Goal: Information Seeking & Learning: Understand process/instructions

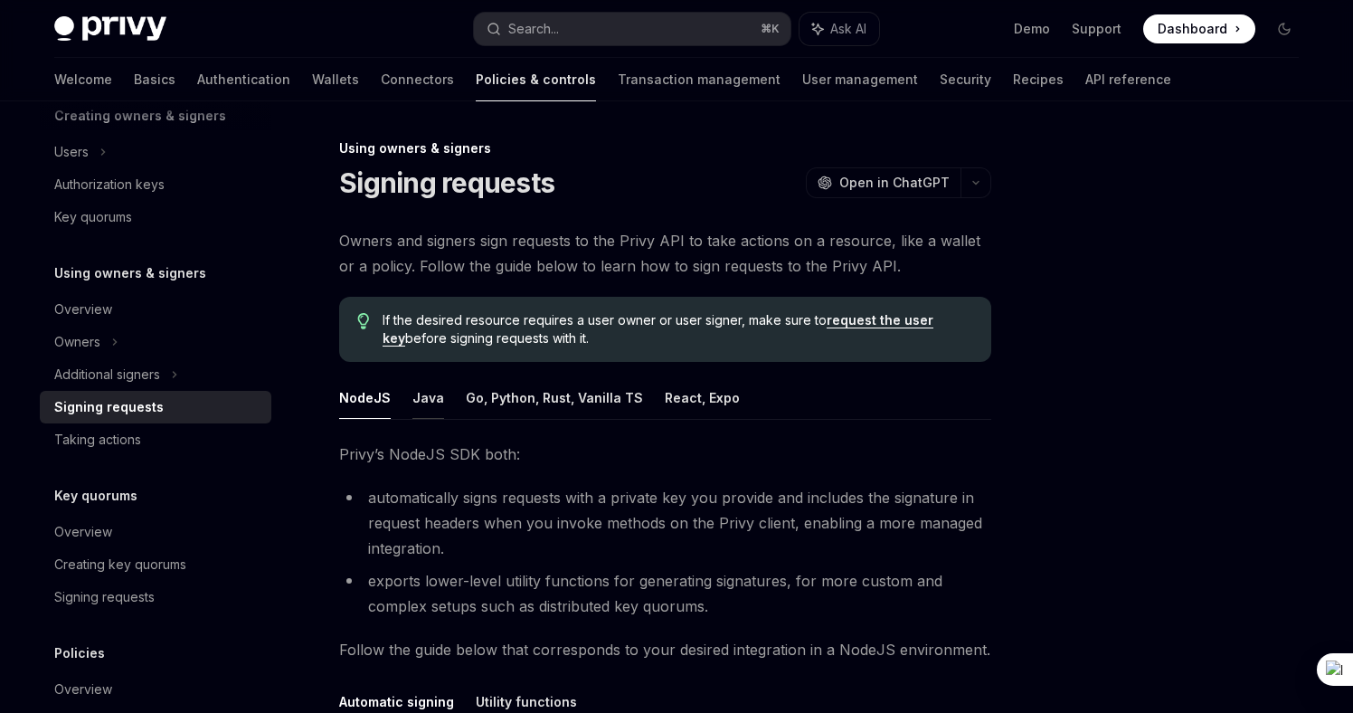
click at [419, 407] on button "Java" at bounding box center [428, 397] width 32 height 43
click at [628, 398] on button "Go, Python, Rust, Vanilla TS" at bounding box center [554, 397] width 177 height 43
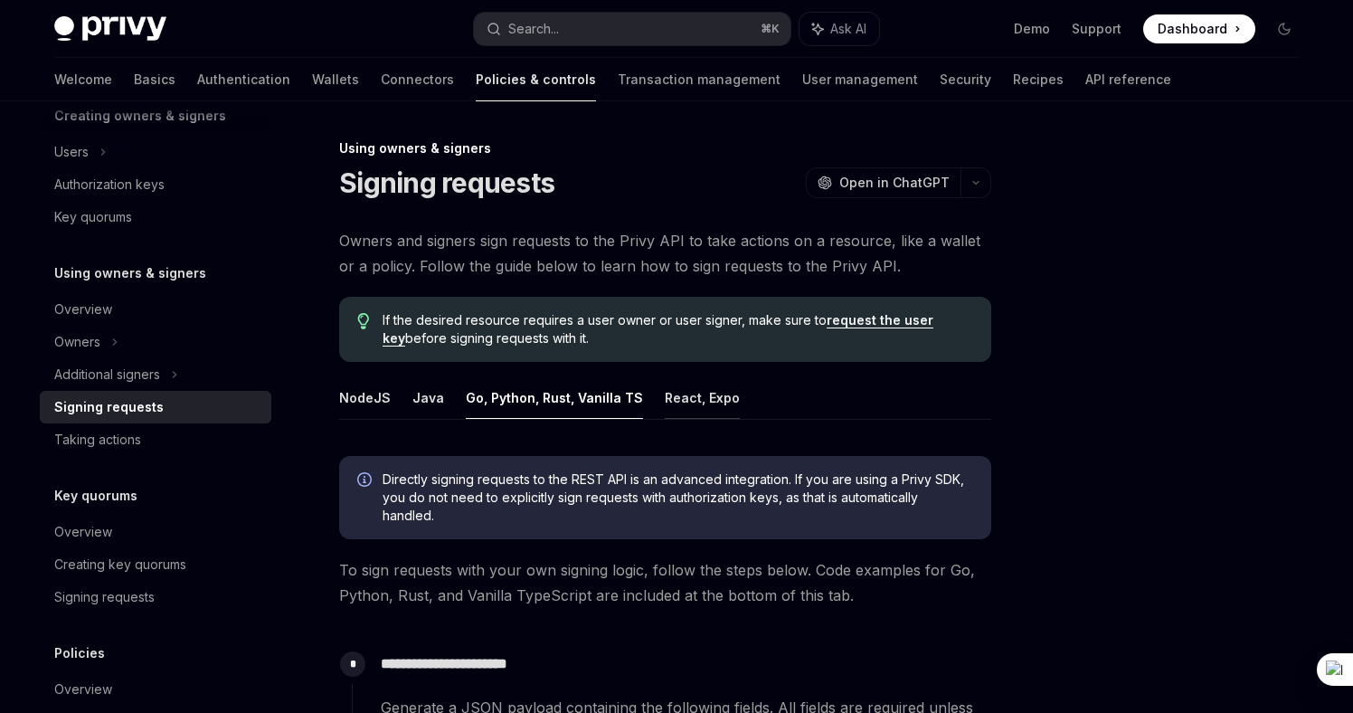
click at [696, 398] on button "React, Expo" at bounding box center [702, 397] width 75 height 43
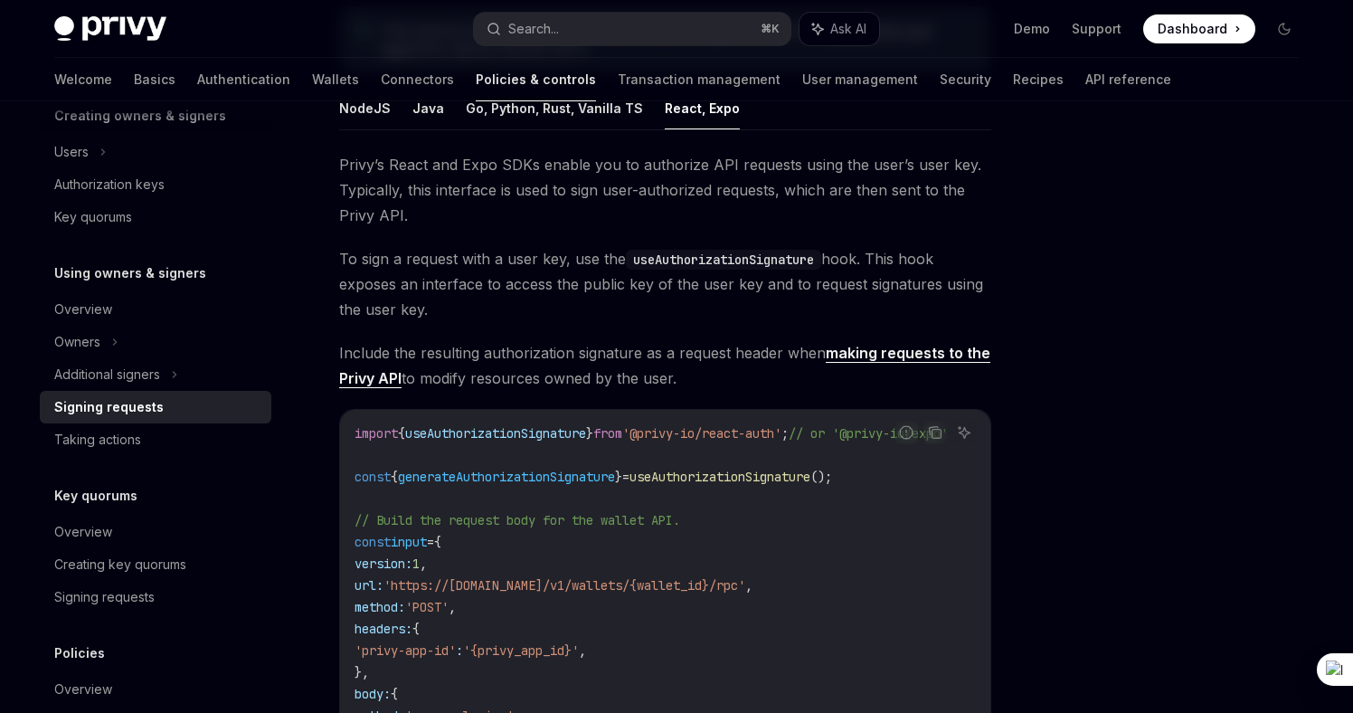
scroll to position [126, 0]
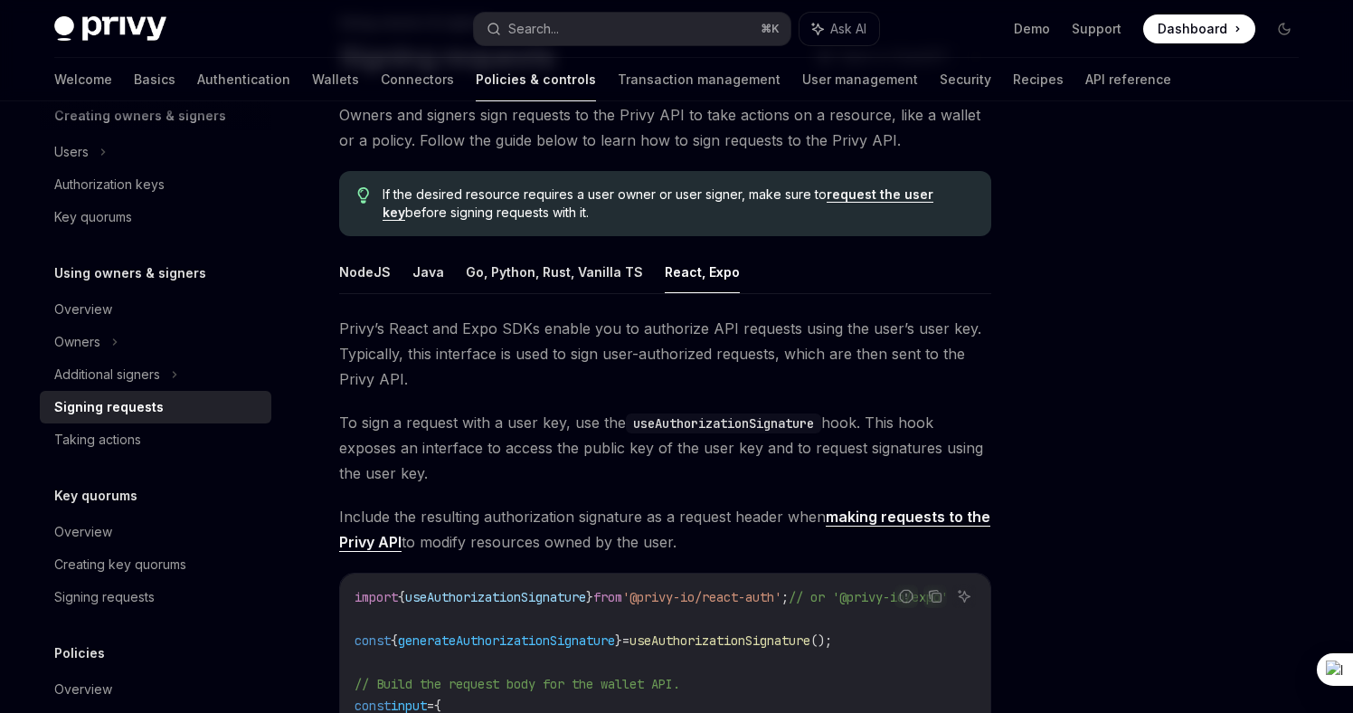
click at [179, 401] on div "Signing requests" at bounding box center [157, 407] width 206 height 22
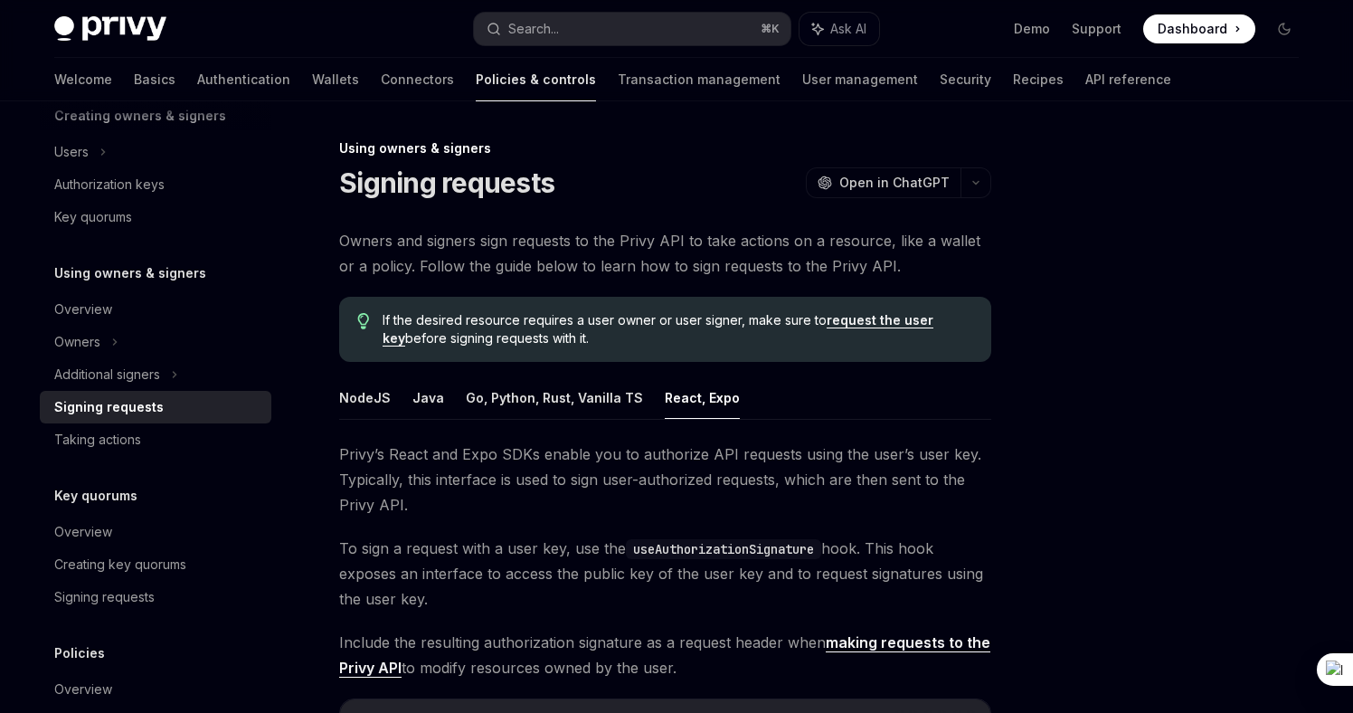
scroll to position [561, 0]
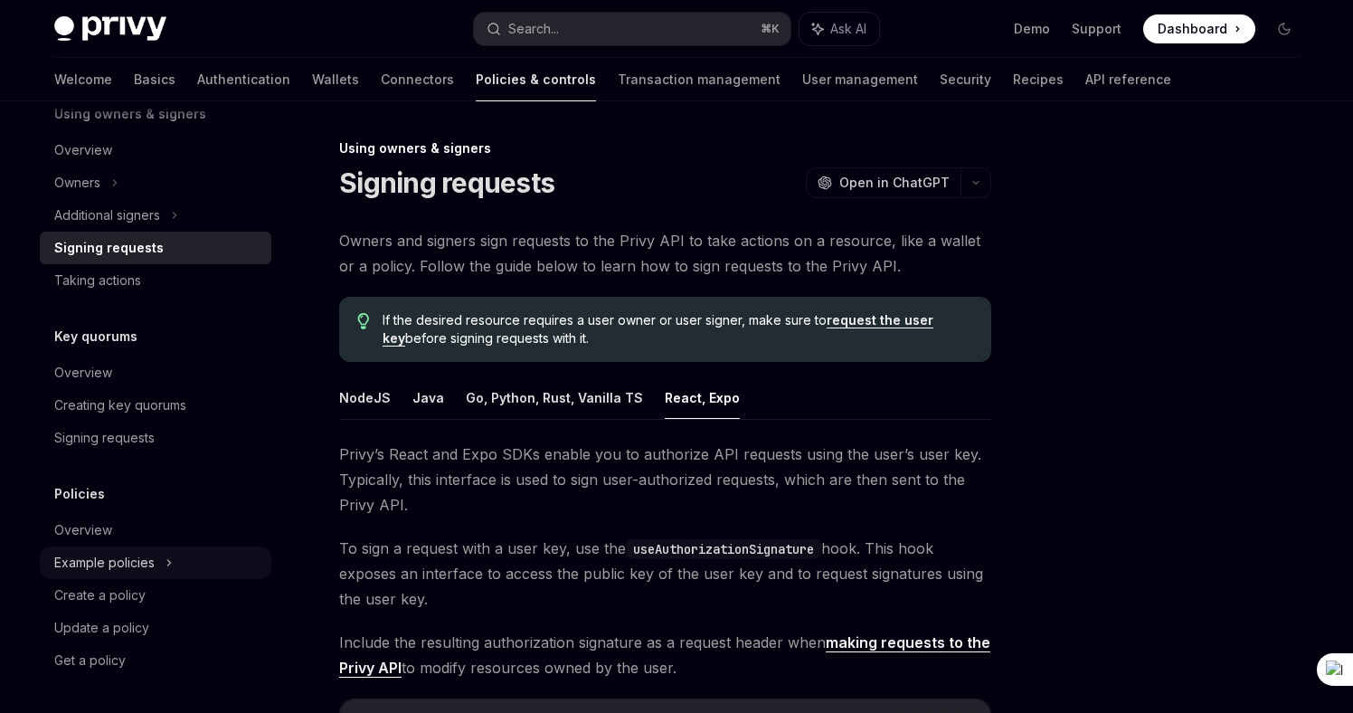
click at [168, 571] on icon at bounding box center [168, 563] width 7 height 22
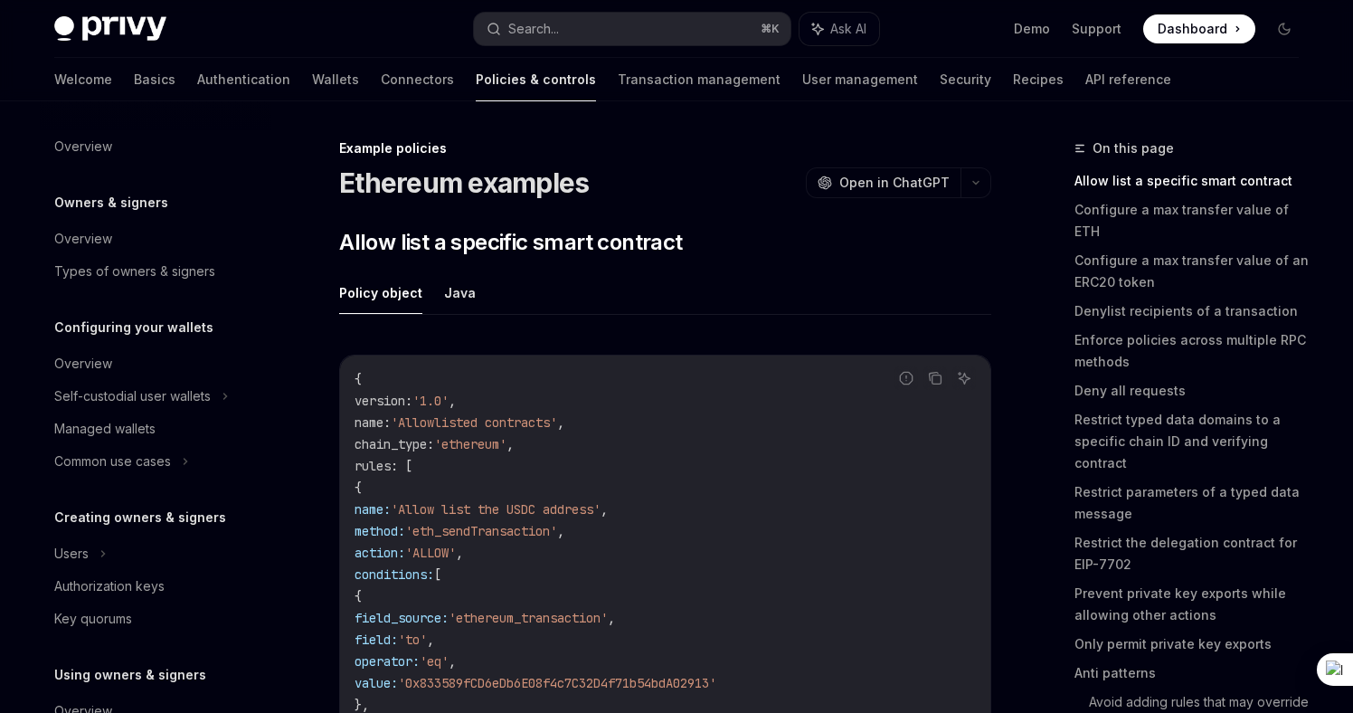
click at [160, 202] on h5 "Owners & signers" at bounding box center [111, 203] width 114 height 22
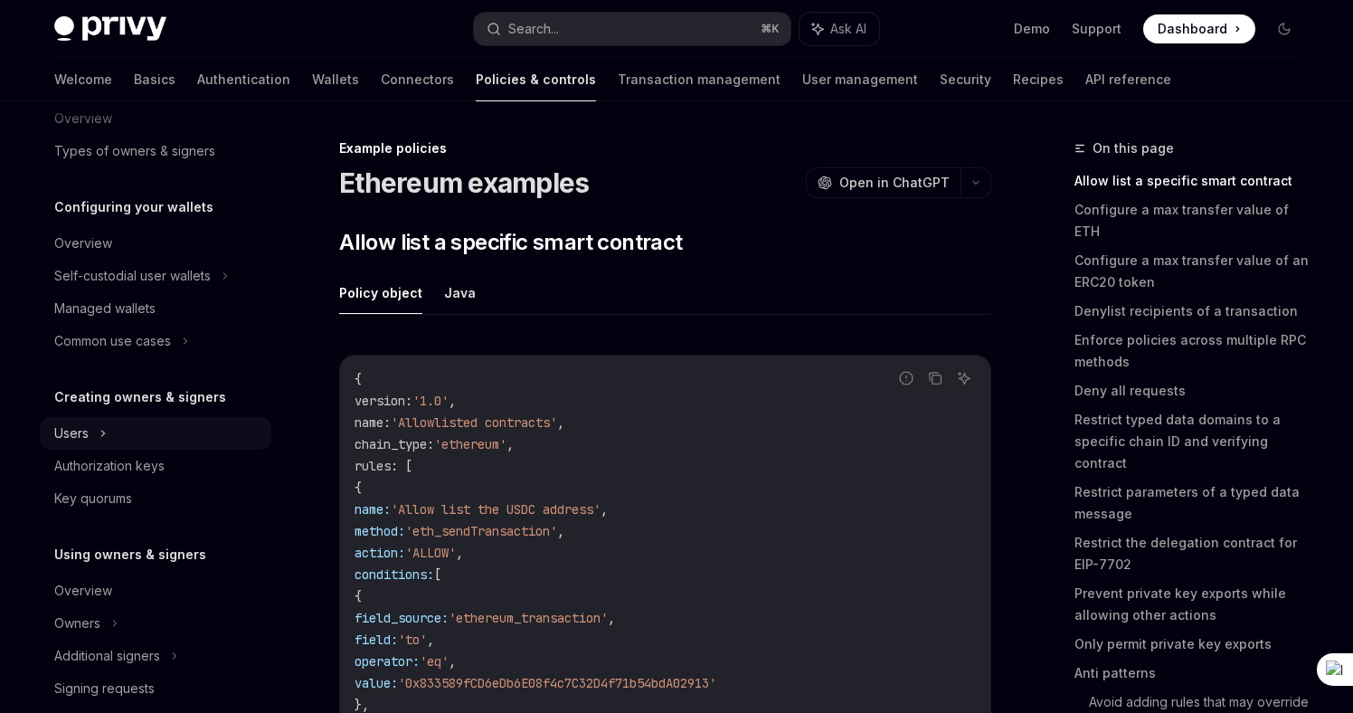
click at [175, 436] on div "Users" at bounding box center [156, 433] width 232 height 33
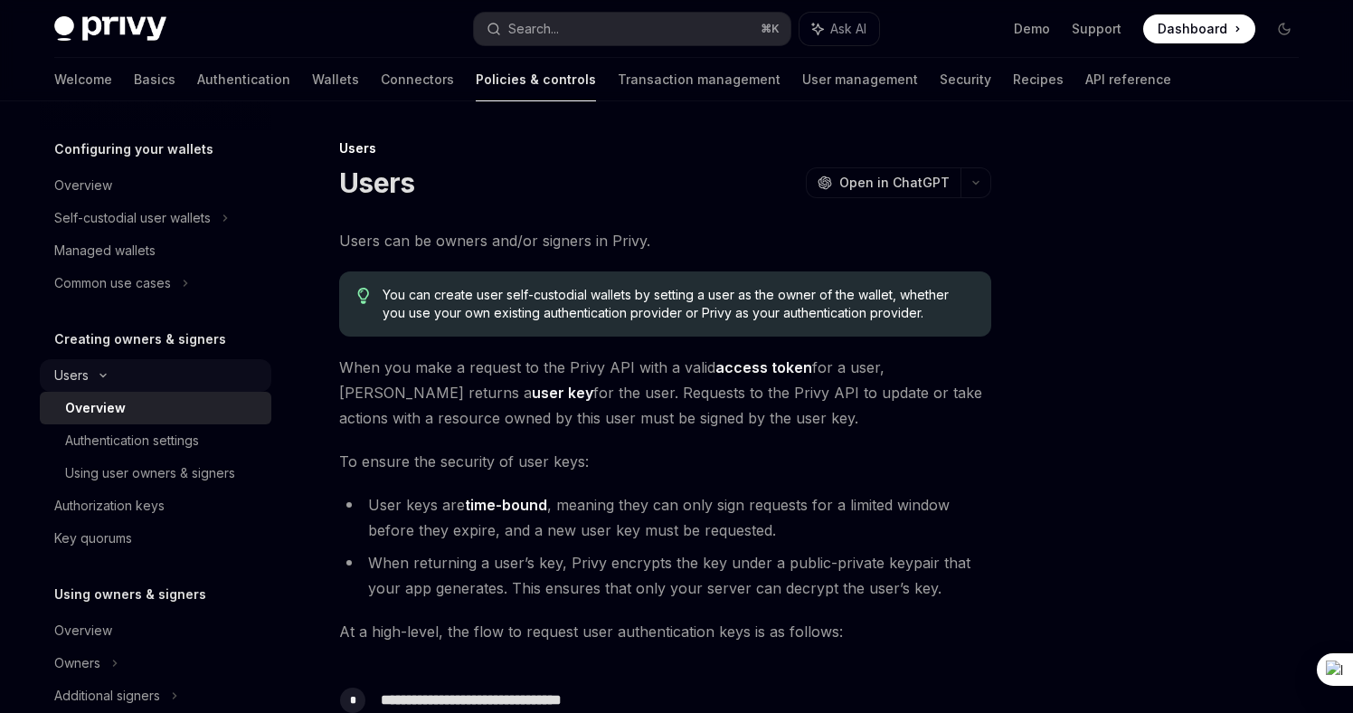
click at [175, 436] on div "Authentication settings" at bounding box center [132, 441] width 134 height 22
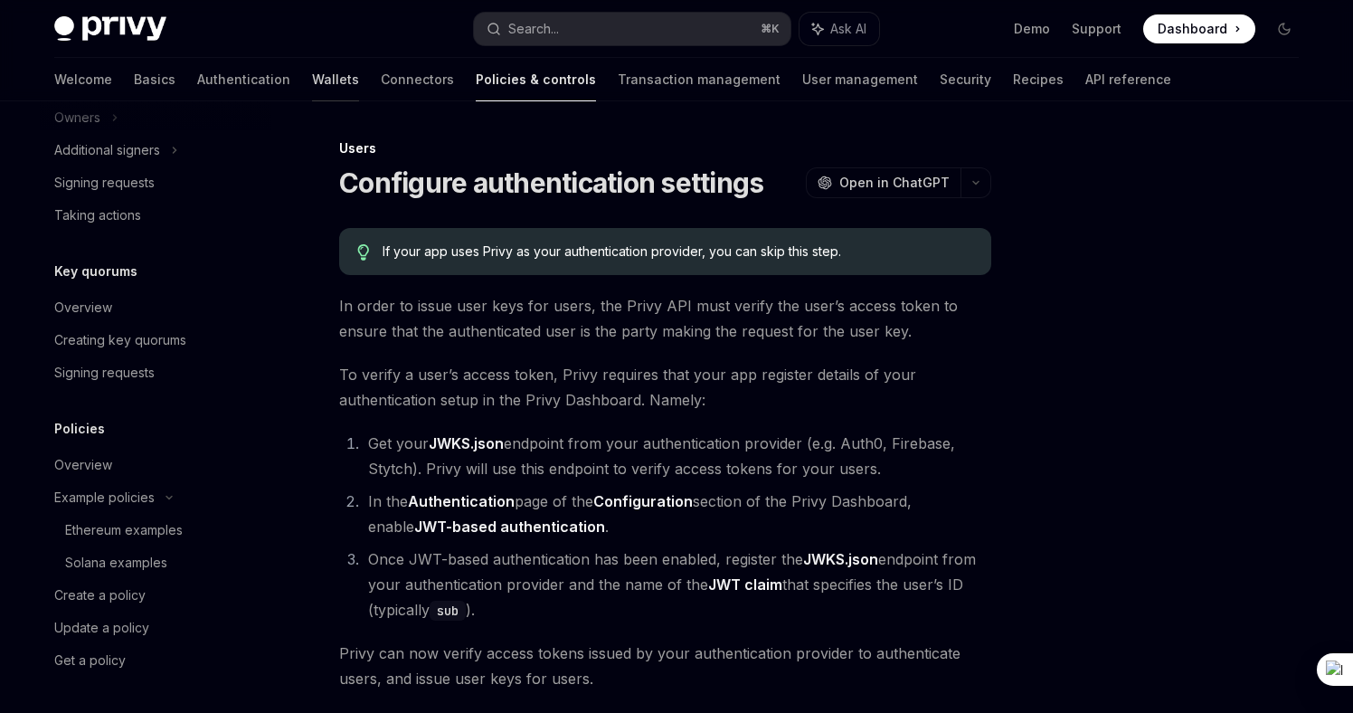
click at [312, 87] on link "Wallets" at bounding box center [335, 79] width 47 height 43
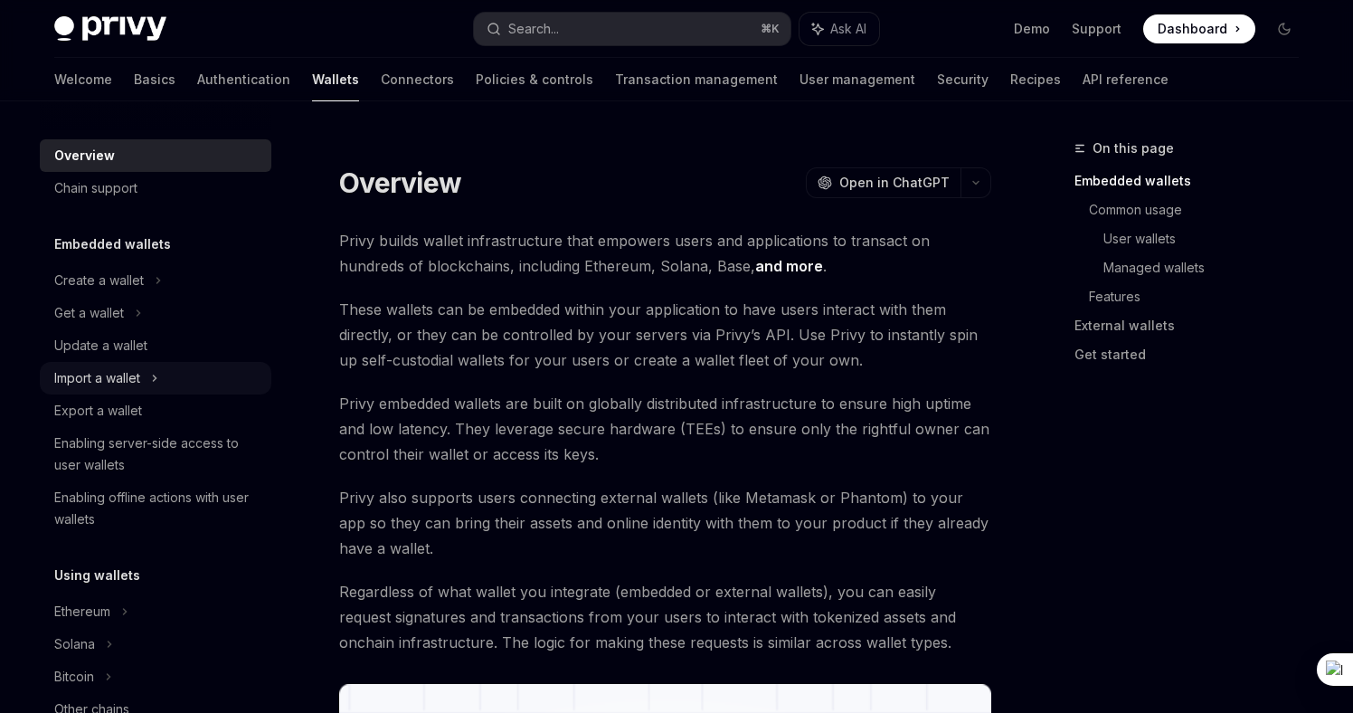
click at [134, 390] on div "Import a wallet" at bounding box center [156, 378] width 232 height 33
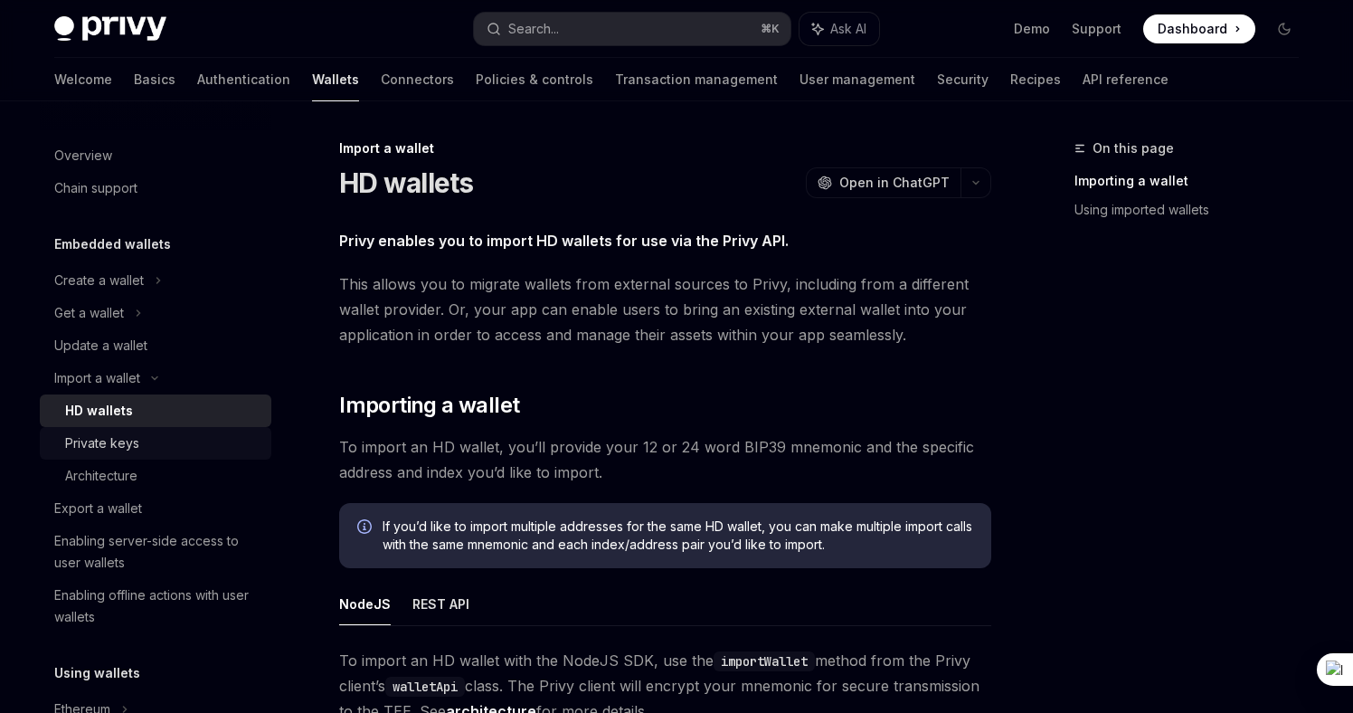
click at [160, 446] on div "Private keys" at bounding box center [162, 443] width 195 height 22
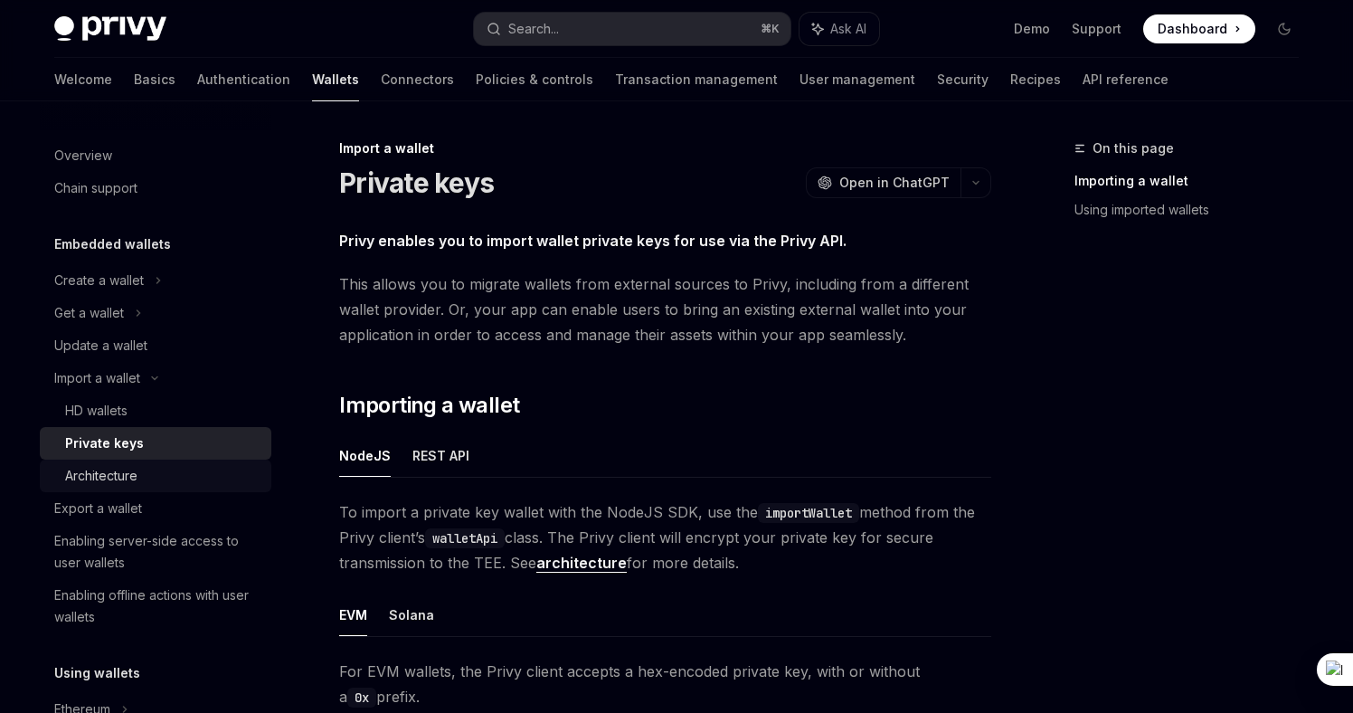
click at [157, 468] on div "Architecture" at bounding box center [162, 476] width 195 height 22
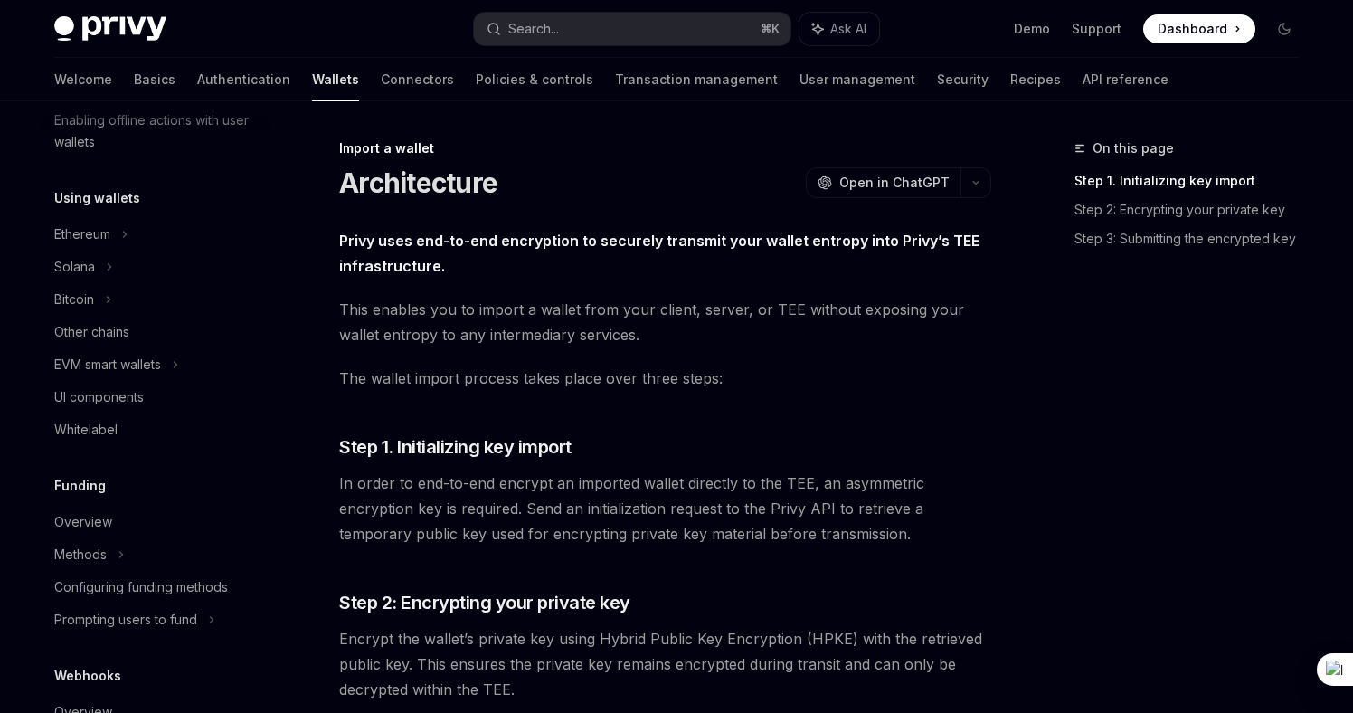
scroll to position [477, 0]
click at [132, 240] on div "Ethereum" at bounding box center [156, 232] width 232 height 33
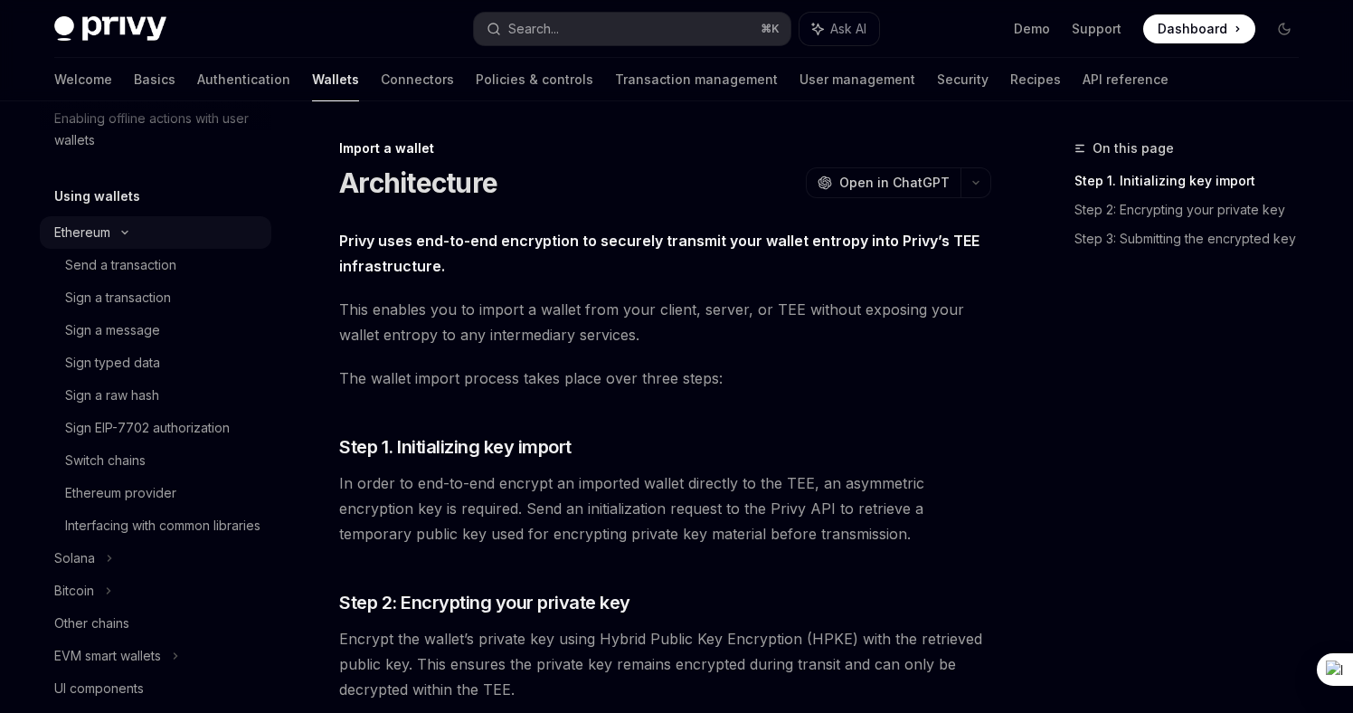
type textarea "*"
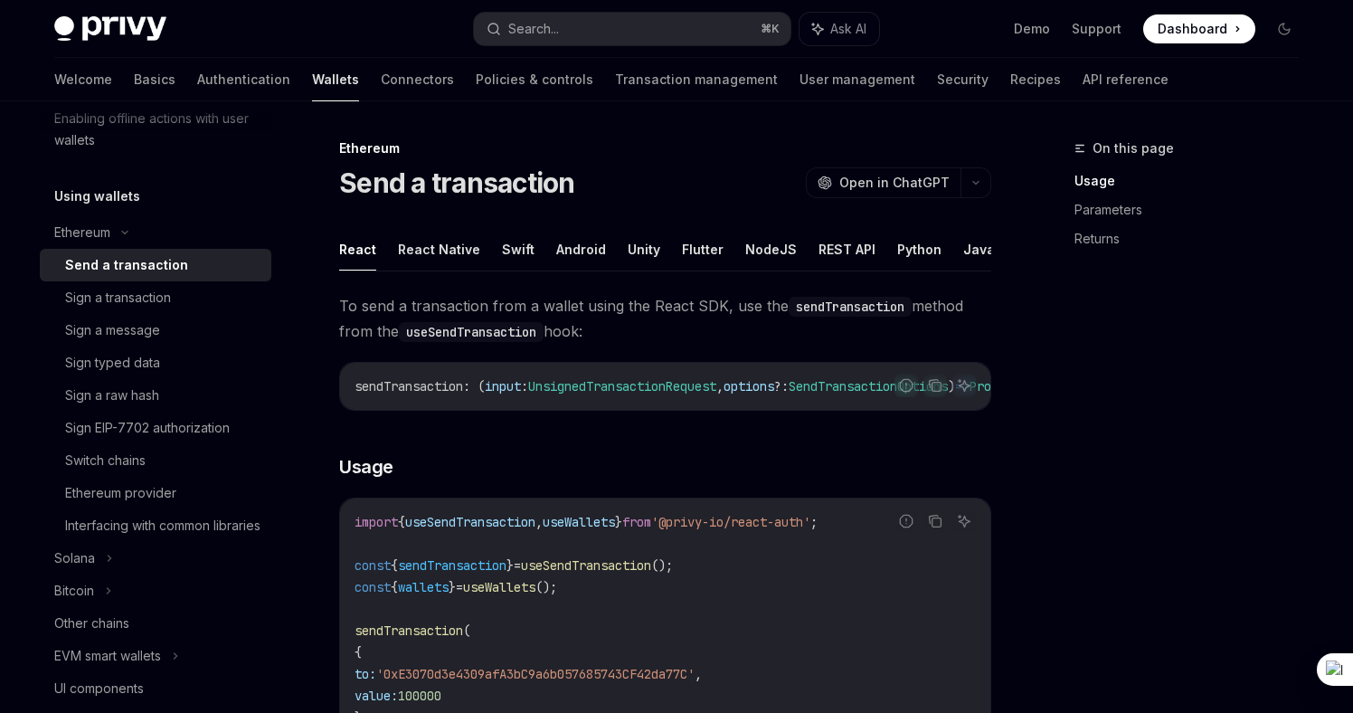
scroll to position [103, 0]
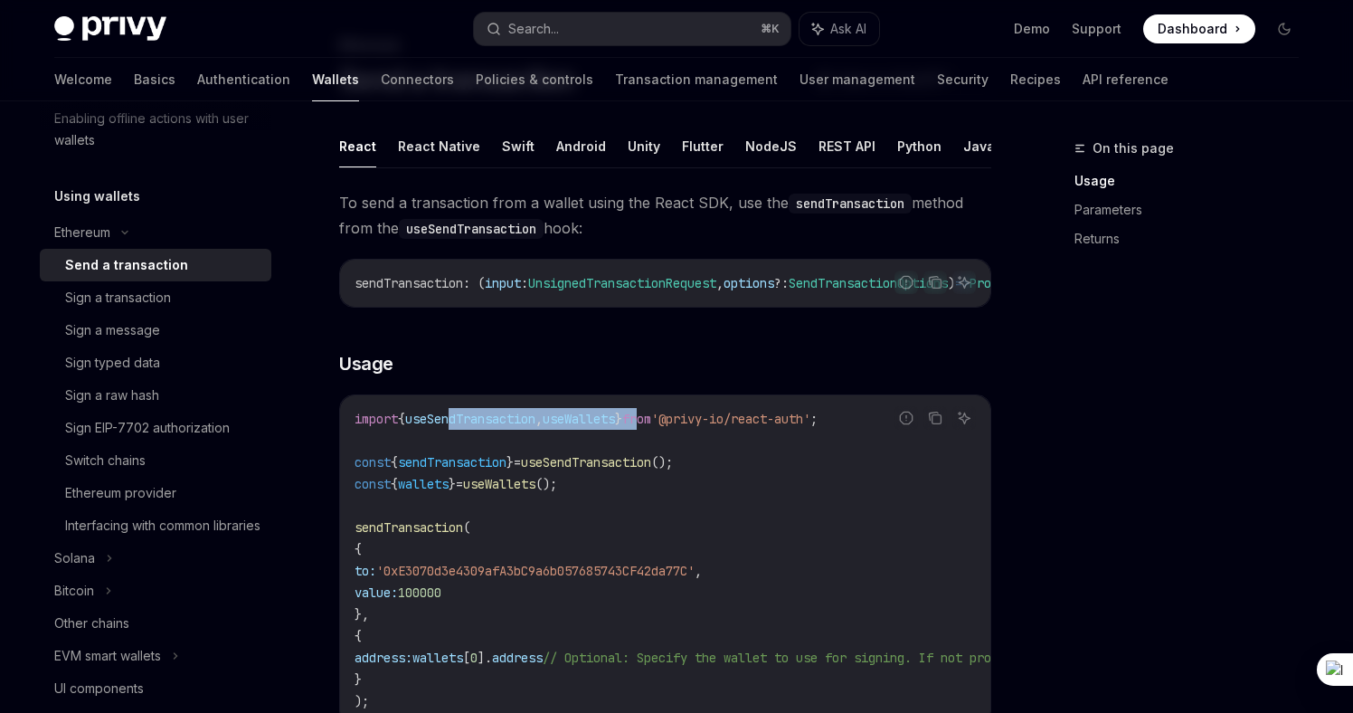
drag, startPoint x: 464, startPoint y: 430, endPoint x: 677, endPoint y: 430, distance: 213.4
click at [677, 427] on span "import { useSendTransaction , useWallets } from '@privy-io/react-auth' ;" at bounding box center [586, 419] width 463 height 16
click at [651, 427] on span "from" at bounding box center [636, 419] width 29 height 16
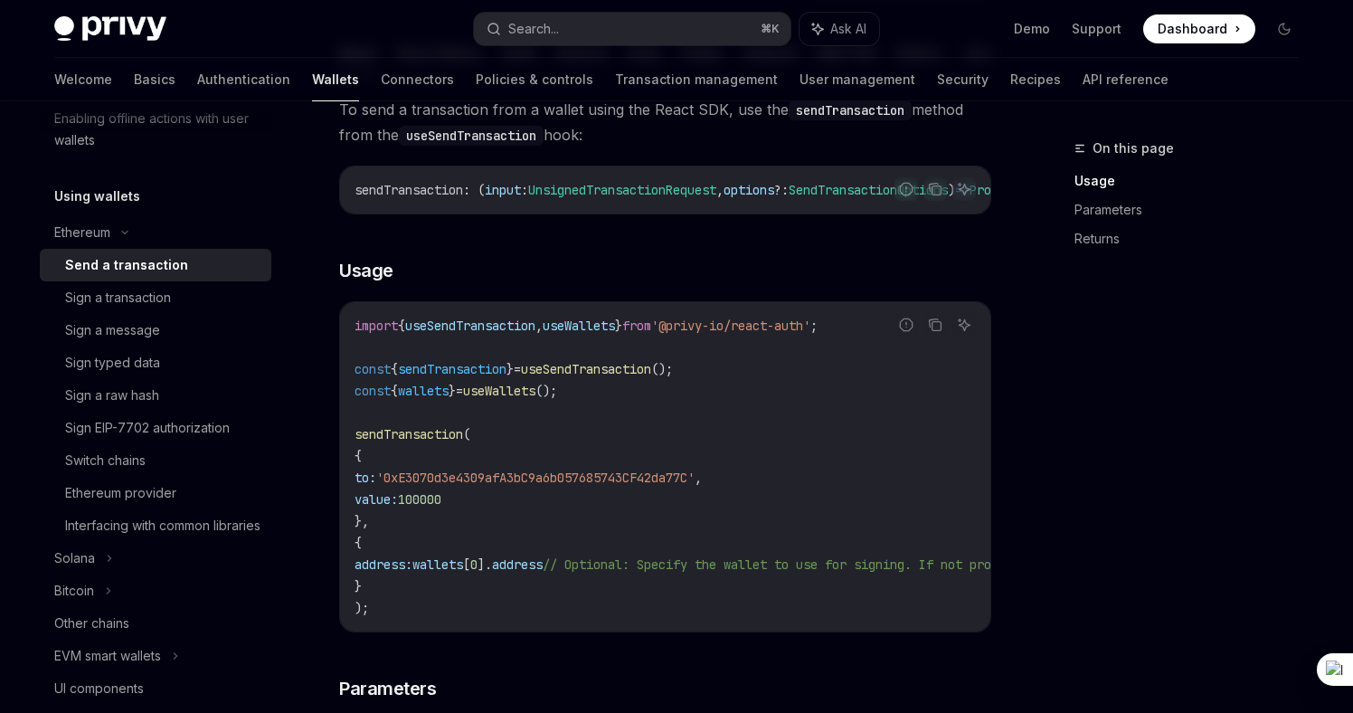
scroll to position [204, 0]
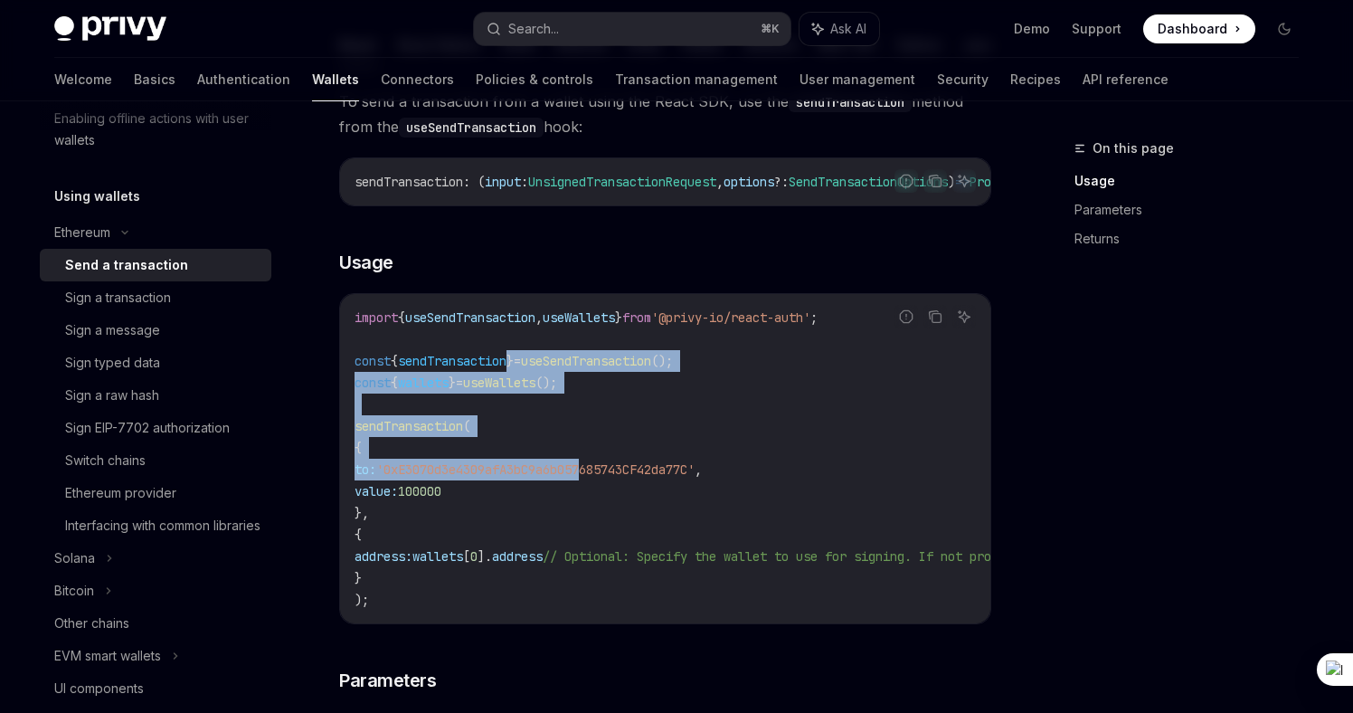
drag, startPoint x: 521, startPoint y: 371, endPoint x: 622, endPoint y: 484, distance: 151.8
click at [622, 484] on code "import { useSendTransaction , useWallets } from '@privy-io/react-auth' ; const …" at bounding box center [829, 459] width 948 height 304
click at [622, 477] on span "'0xE3070d3e4309afA3bC9a6b057685743CF42da77C'" at bounding box center [535, 469] width 318 height 16
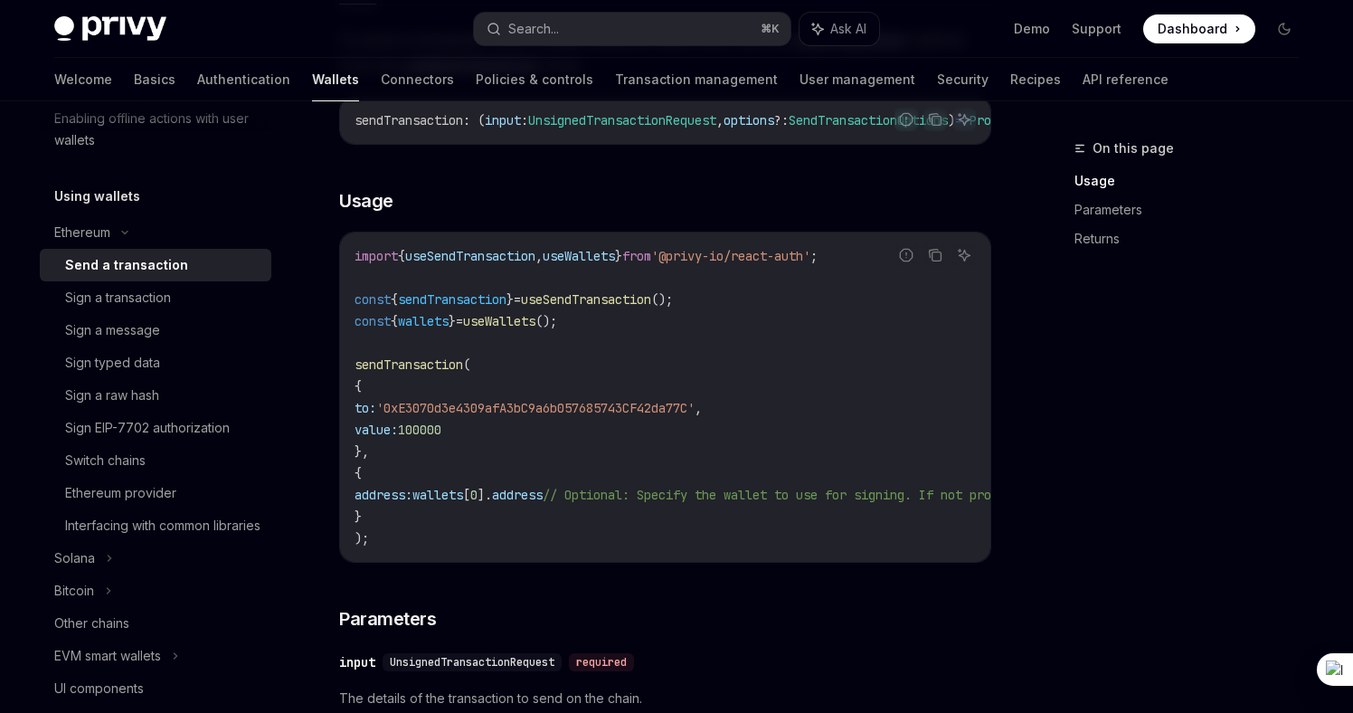
scroll to position [266, 0]
click at [433, 369] on span "sendTransaction" at bounding box center [409, 364] width 109 height 16
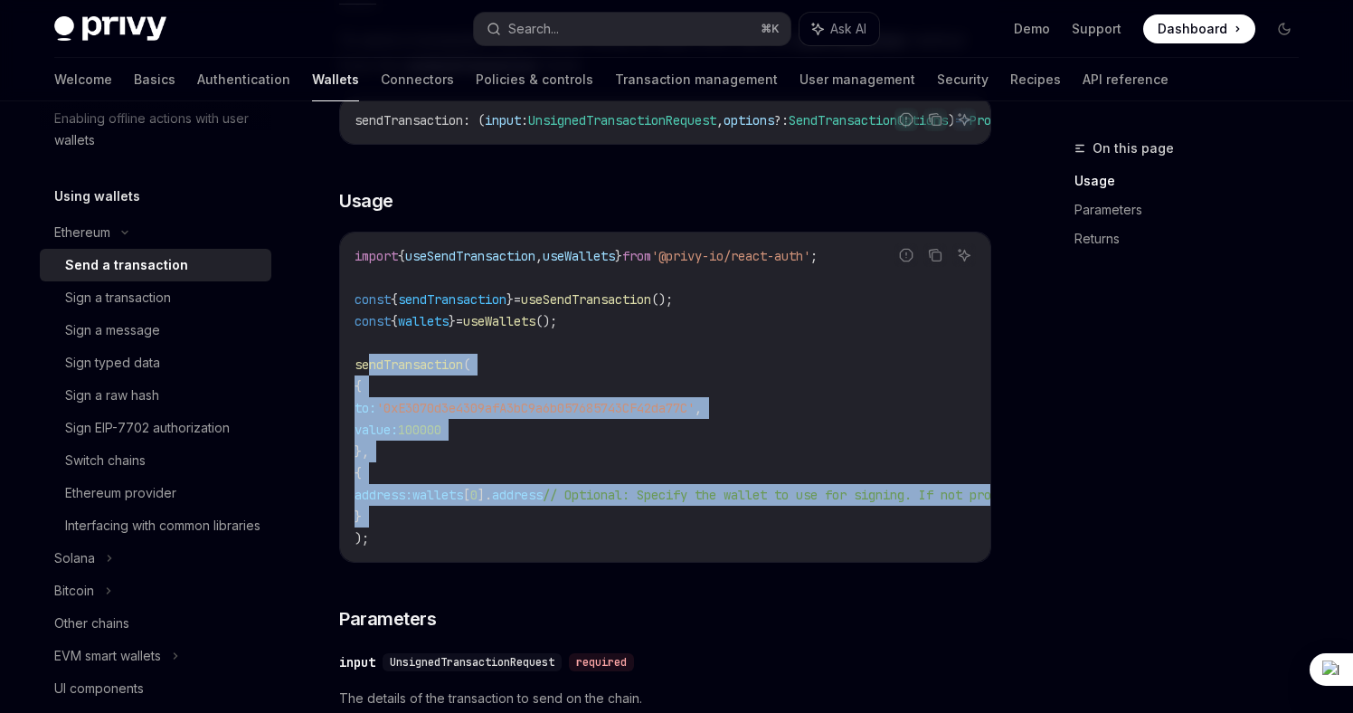
drag, startPoint x: 370, startPoint y: 382, endPoint x: 399, endPoint y: 524, distance: 144.9
click at [399, 524] on code "import { useSendTransaction , useWallets } from '@privy-io/react-auth' ; const …" at bounding box center [829, 397] width 948 height 304
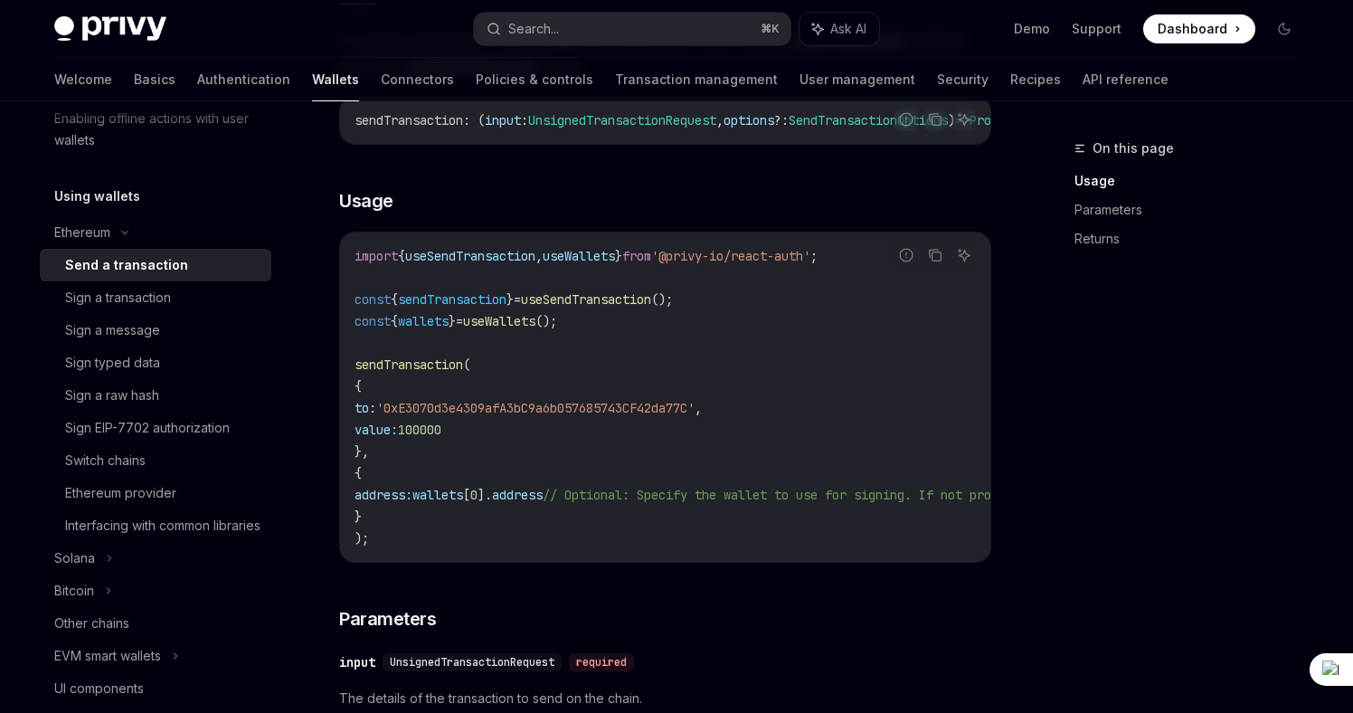
click at [411, 524] on code "import { useSendTransaction , useWallets } from '@privy-io/react-auth' ; const …" at bounding box center [829, 397] width 948 height 304
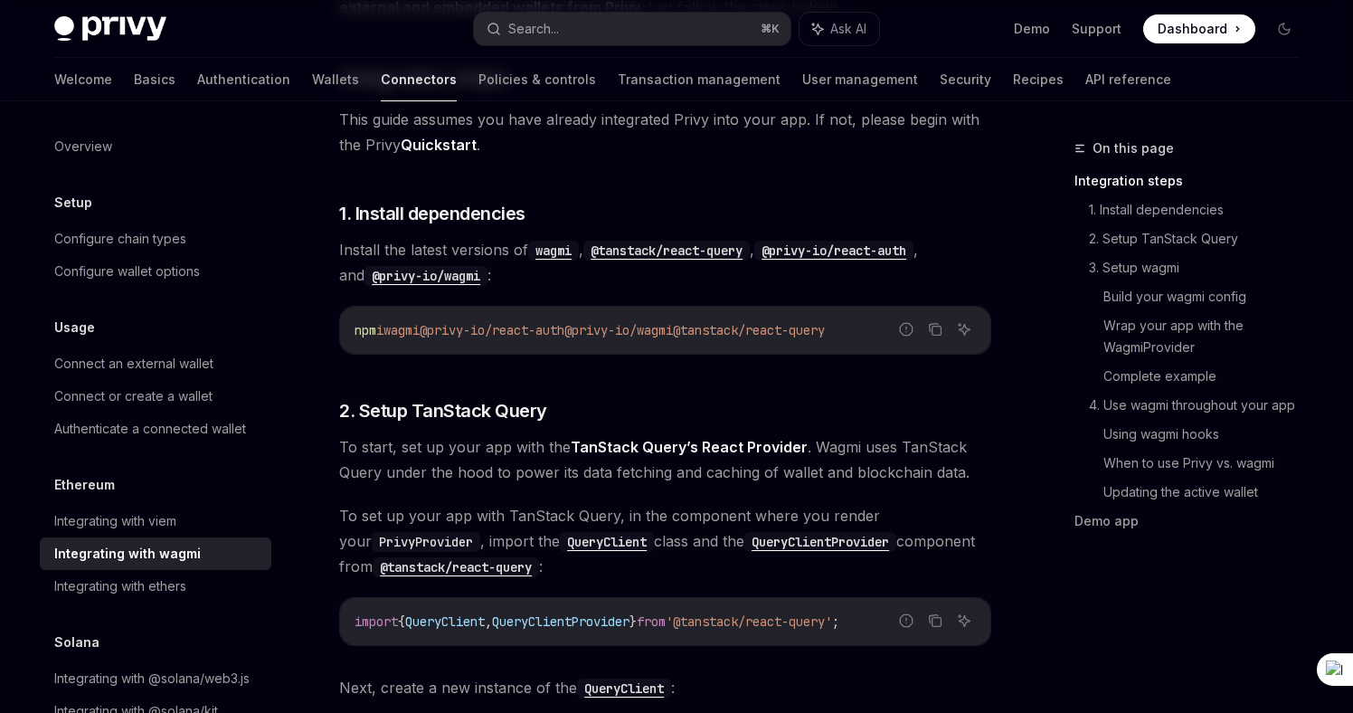
scroll to position [329, 0]
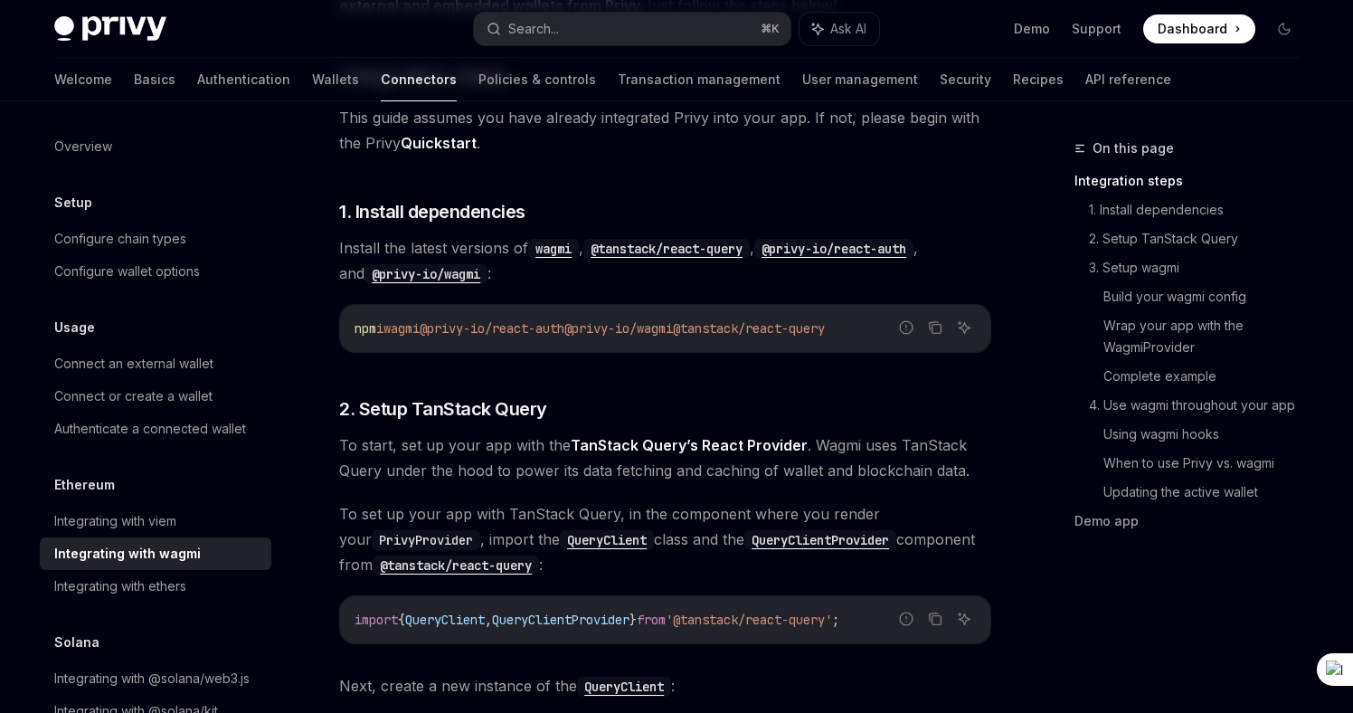
drag, startPoint x: 471, startPoint y: 327, endPoint x: 716, endPoint y: 328, distance: 245.1
click at [716, 328] on span "npm i wagmi @privy-io/react-auth @privy-io/wagmi @tanstack/react-query" at bounding box center [590, 328] width 470 height 16
click at [673, 329] on span "@privy-io/wagmi" at bounding box center [618, 328] width 109 height 16
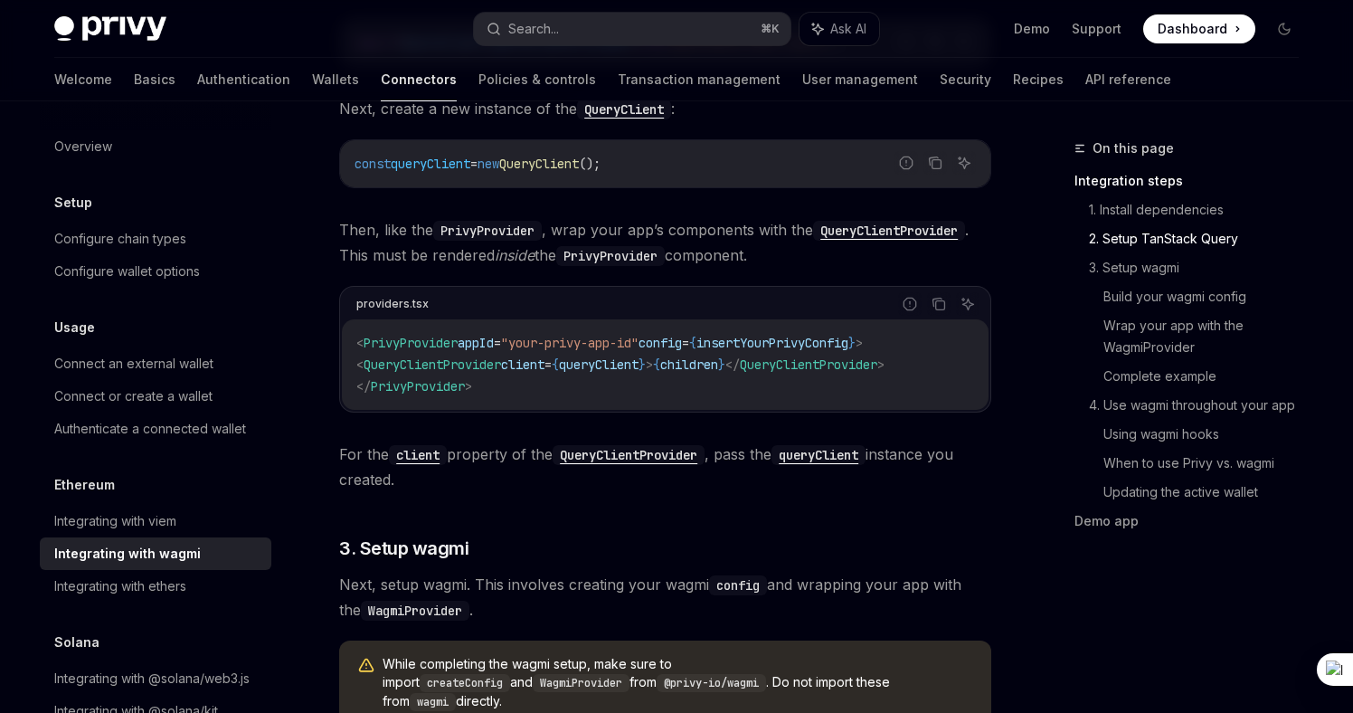
scroll to position [937, 0]
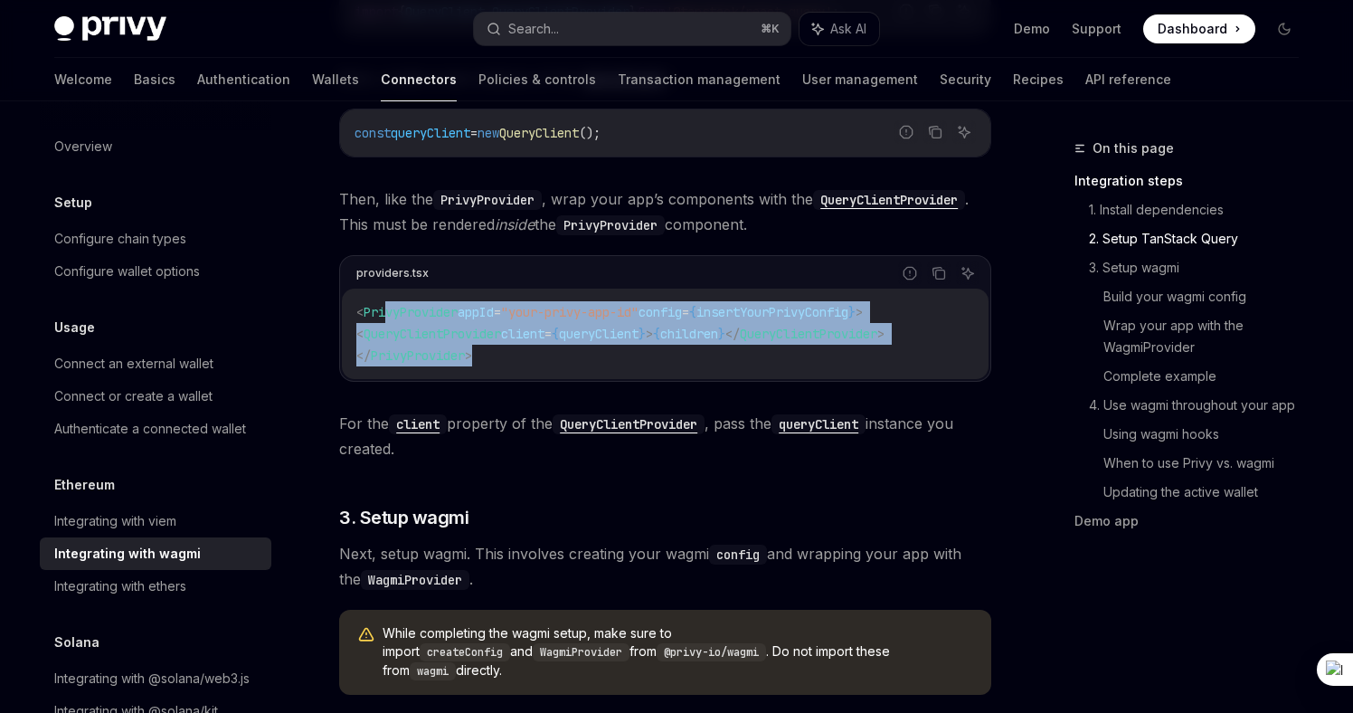
drag, startPoint x: 386, startPoint y: 309, endPoint x: 475, endPoint y: 353, distance: 98.7
click at [475, 353] on code "< PrivyProvider appId = "your-privy-app-id" config = { insertYourPrivyConfig } …" at bounding box center [665, 333] width 618 height 65
click at [472, 353] on span ">" at bounding box center [468, 355] width 7 height 16
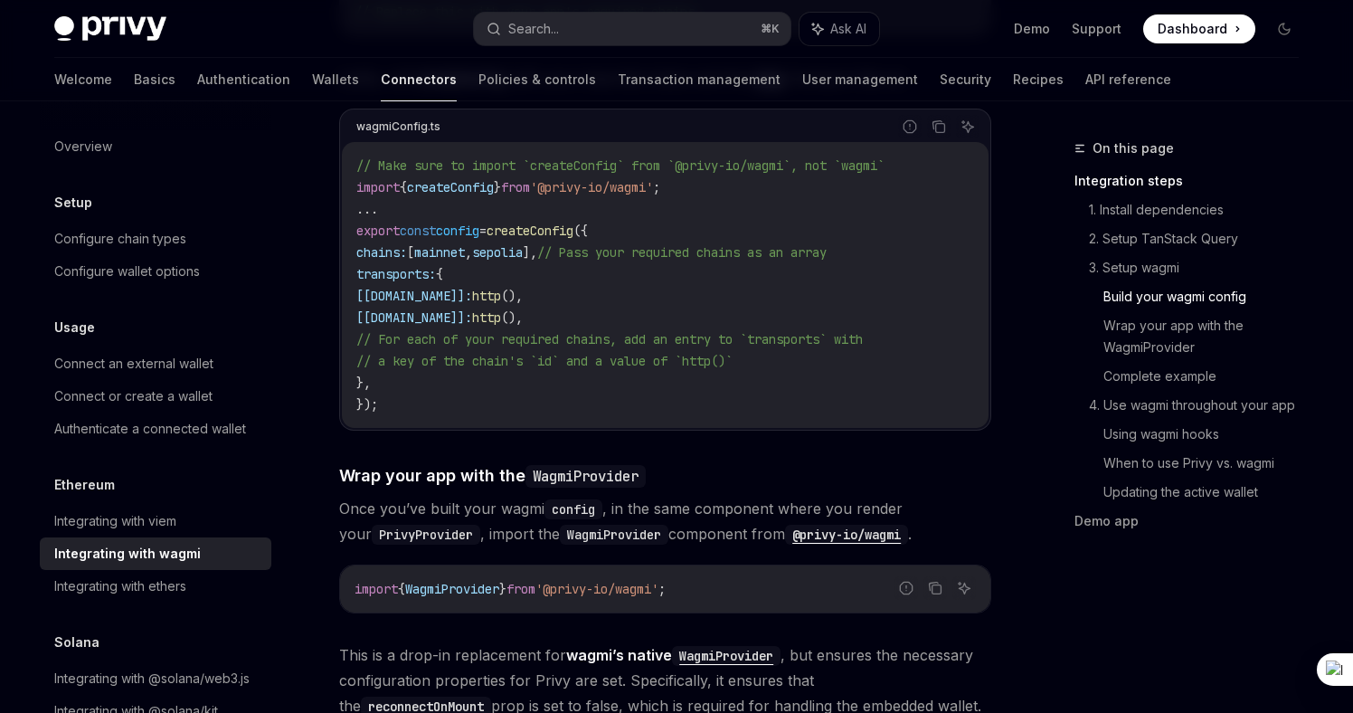
scroll to position [2115, 0]
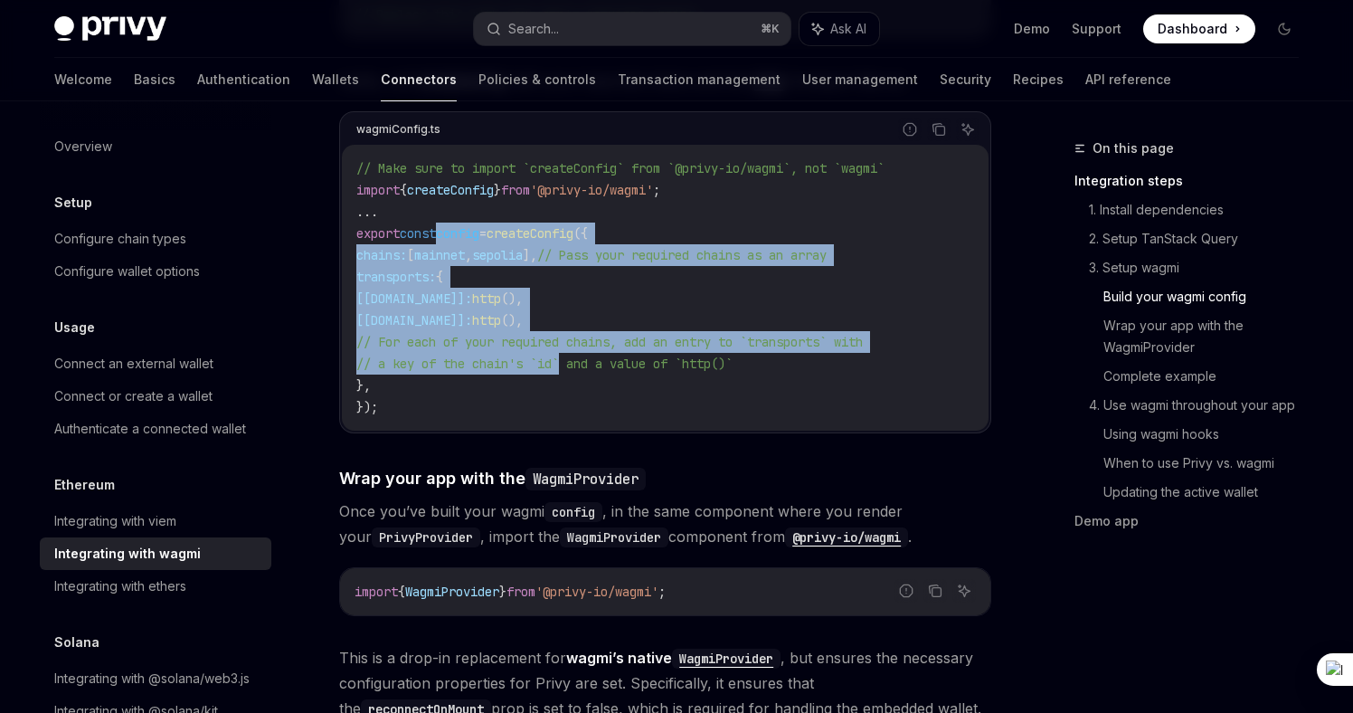
drag, startPoint x: 448, startPoint y: 215, endPoint x: 572, endPoint y: 351, distance: 183.7
click at [572, 351] on code "// Make sure to import `createConfig` from `@privy-io/wagmi`, not `wagmi` impor…" at bounding box center [665, 287] width 618 height 260
click at [572, 355] on span "// a key of the chain's `id` and a value of `http()`" at bounding box center [544, 363] width 376 height 16
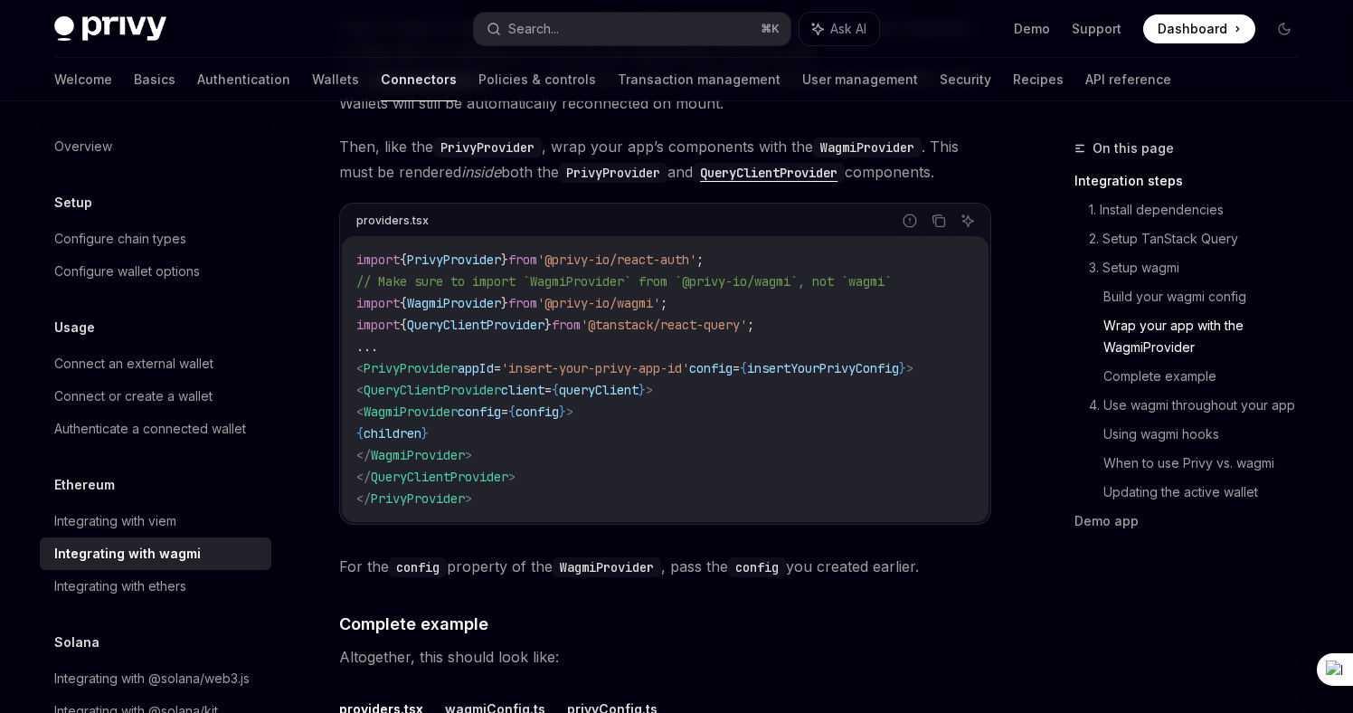
scroll to position [2765, 0]
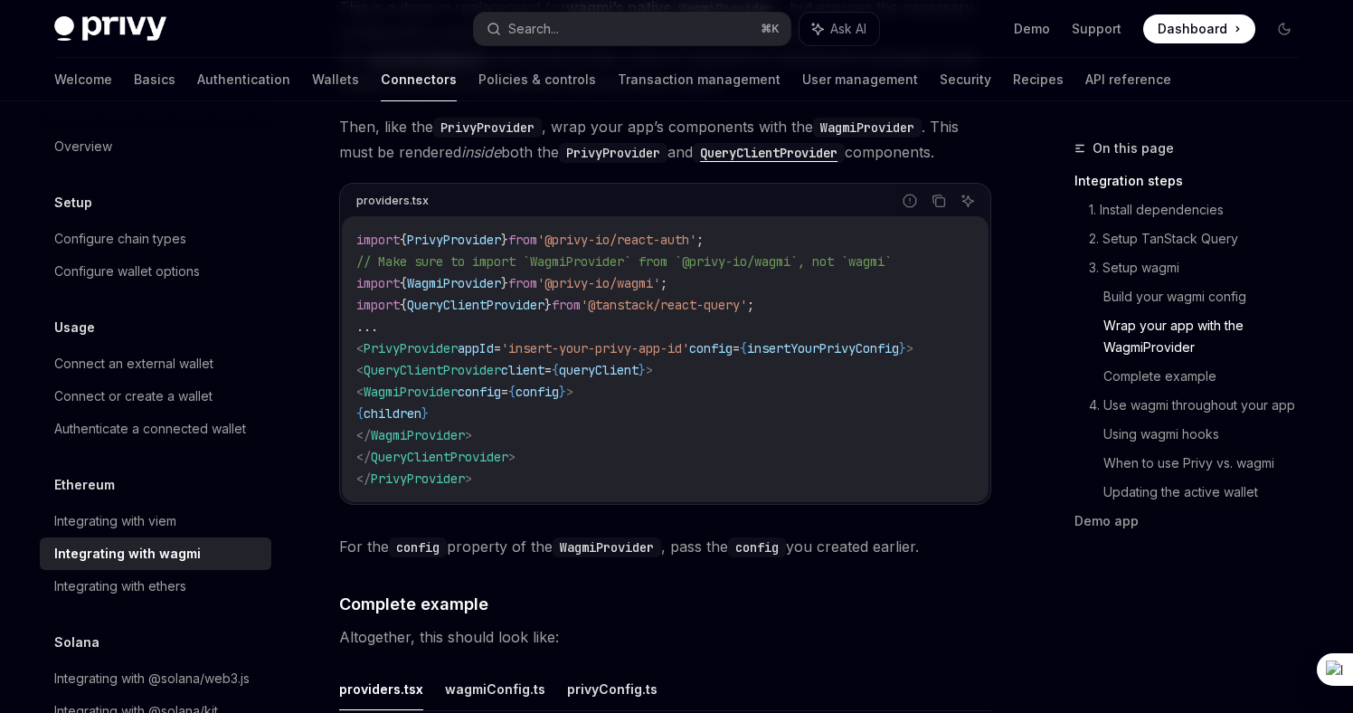
drag, startPoint x: 467, startPoint y: 274, endPoint x: 466, endPoint y: 440, distance: 166.4
click at [466, 440] on code "import { PrivyProvider } from '@privy-io/react-auth' ; // Make sure to import `…" at bounding box center [665, 359] width 618 height 260
click at [466, 449] on span "QueryClientProvider" at bounding box center [439, 457] width 137 height 16
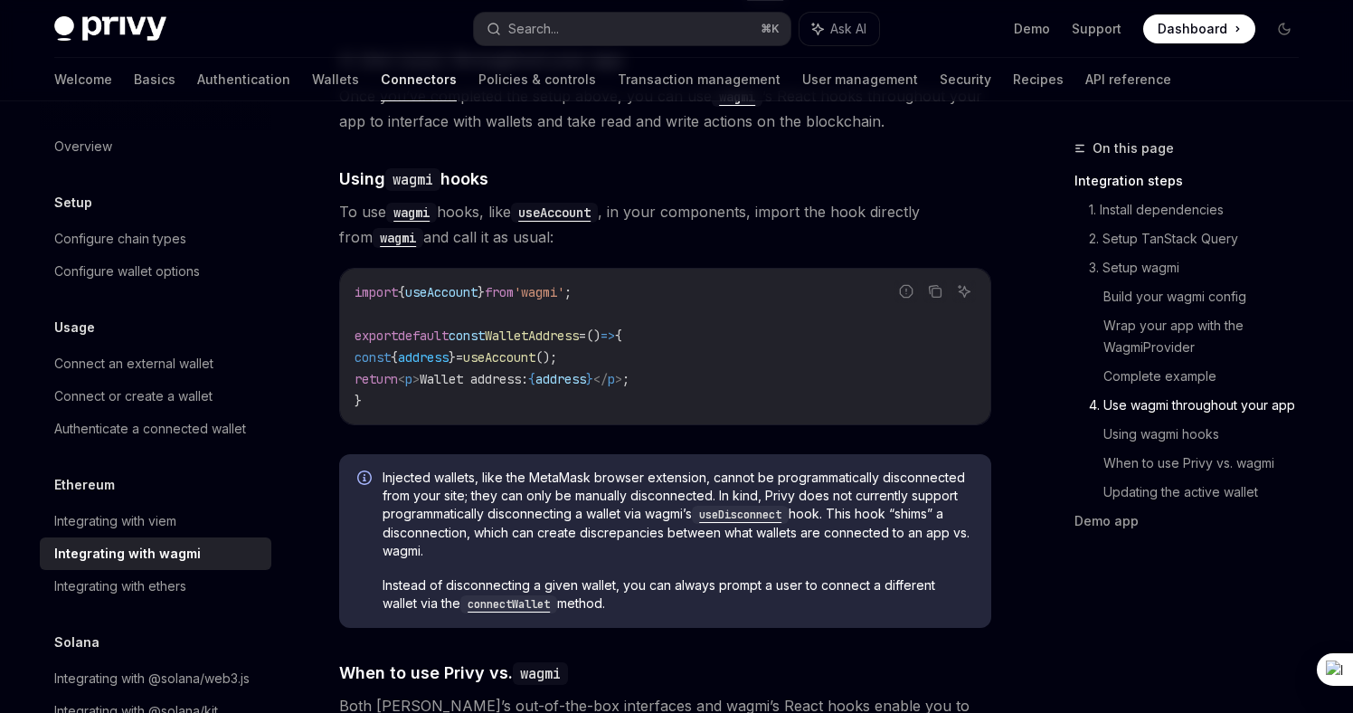
scroll to position [4060, 0]
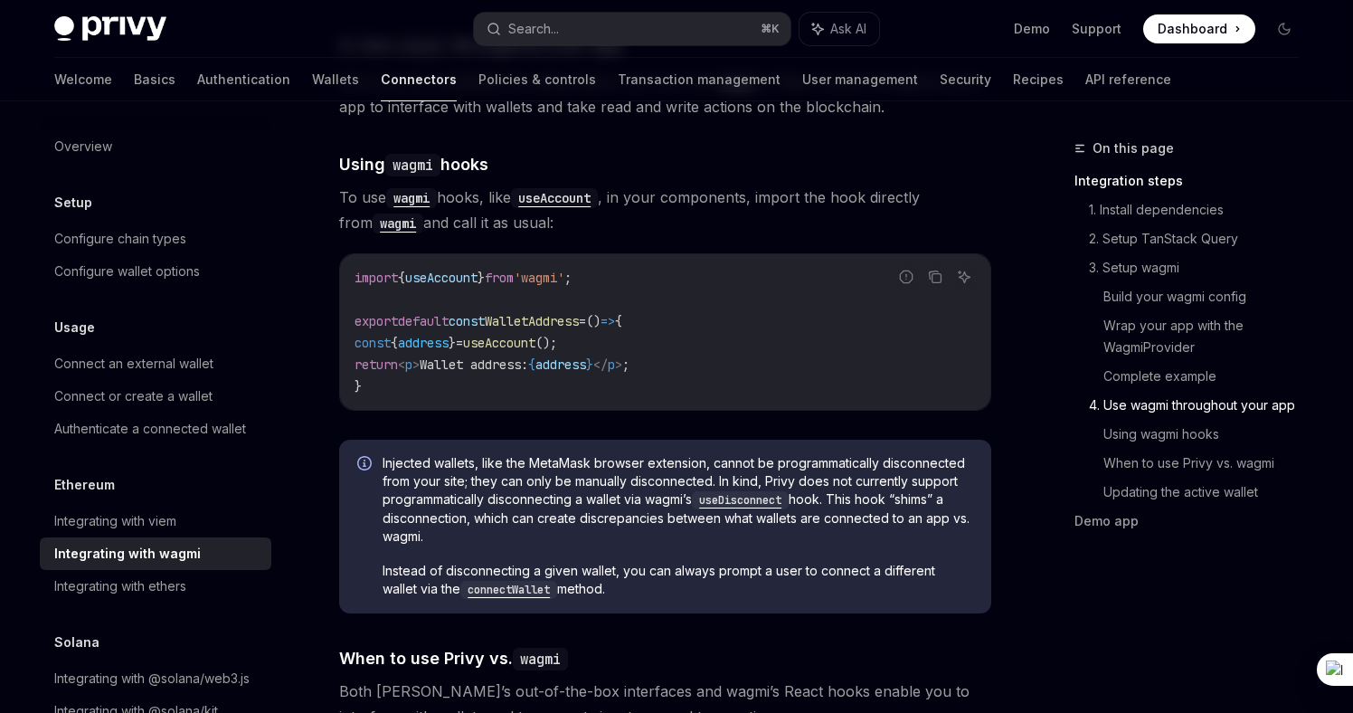
click at [535, 337] on span "useAccount" at bounding box center [499, 343] width 72 height 16
drag, startPoint x: 545, startPoint y: 337, endPoint x: 438, endPoint y: 336, distance: 107.6
click at [438, 336] on span "const { address } = useAccount ();" at bounding box center [456, 343] width 203 height 16
click at [438, 336] on span "address" at bounding box center [423, 343] width 51 height 16
